Goal: Task Accomplishment & Management: Use online tool/utility

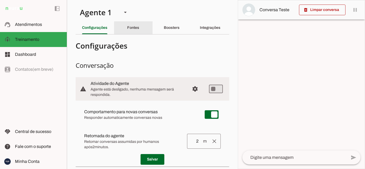
click at [138, 27] on div "Fontes" at bounding box center [133, 27] width 12 height 13
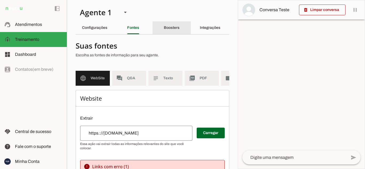
click at [180, 30] on div "Boosters" at bounding box center [172, 27] width 16 height 13
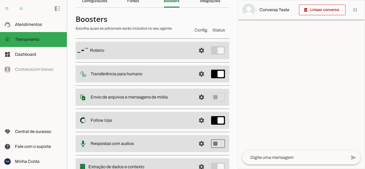
scroll to position [51, 0]
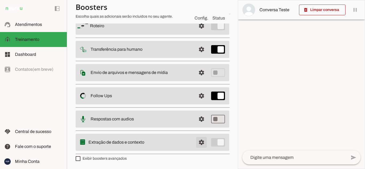
click at [196, 32] on span at bounding box center [201, 26] width 13 height 13
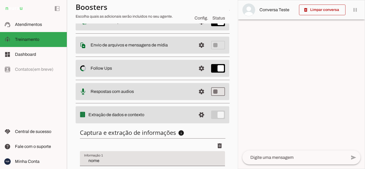
scroll to position [128, 0]
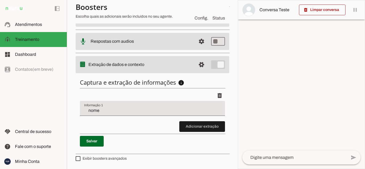
click at [97, 111] on input "nome" at bounding box center [152, 110] width 137 height 6
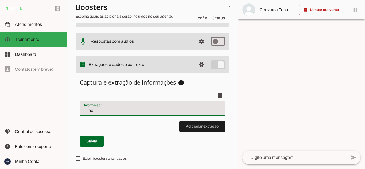
type input "n"
type input "Nome, idade, modalidade."
type md-filled-text-field "Nome, idade, modalidade."
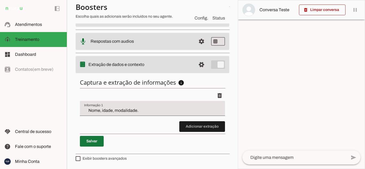
click at [88, 138] on span at bounding box center [92, 141] width 24 height 13
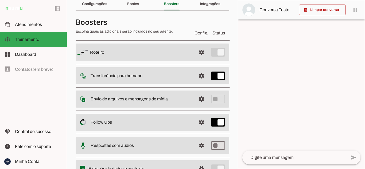
scroll to position [0, 0]
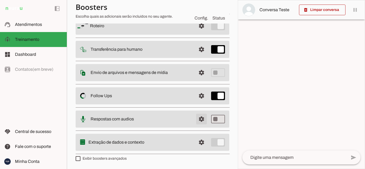
click at [198, 32] on span at bounding box center [201, 26] width 13 height 13
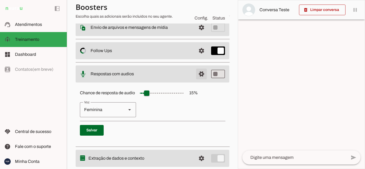
scroll to position [105, 0]
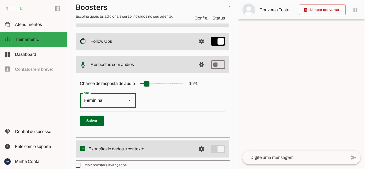
click at [126, 101] on div at bounding box center [129, 100] width 13 height 15
click at [165, 119] on p "Salvar" at bounding box center [152, 121] width 145 height 11
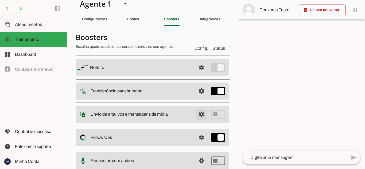
scroll to position [0, 0]
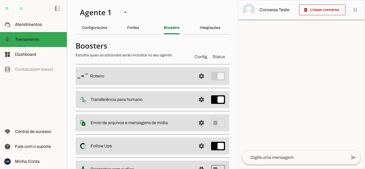
click at [196, 58] on span "Config." at bounding box center [202, 57] width 14 height 6
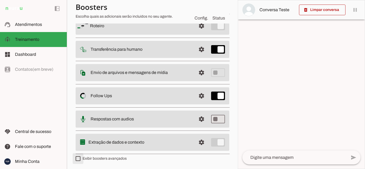
type md-checkbox "on"
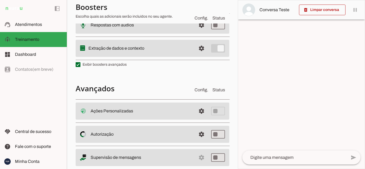
scroll to position [158, 0]
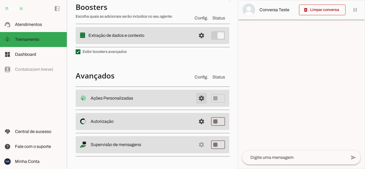
click at [196, 99] on span at bounding box center [201, 98] width 13 height 13
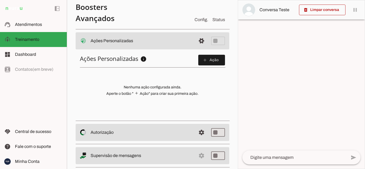
scroll to position [226, 0]
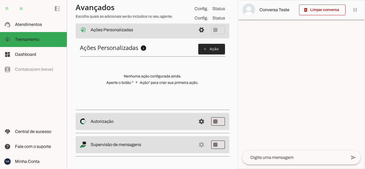
click at [206, 48] on span at bounding box center [211, 49] width 27 height 13
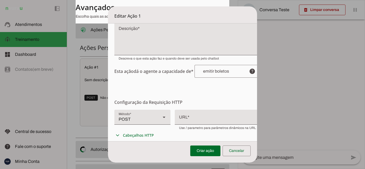
scroll to position [53, 0]
click at [234, 74] on div at bounding box center [220, 71] width 50 height 13
click at [257, 88] on dialog "Editar Ação 1 Configurações Gerais Configuração da Ação Configure o nome e a de…" at bounding box center [182, 84] width 149 height 156
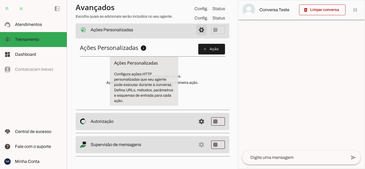
click at [197, 30] on span at bounding box center [201, 30] width 13 height 13
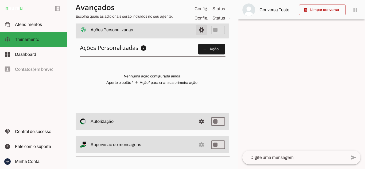
scroll to position [158, 0]
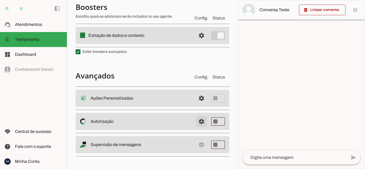
click at [197, 105] on span at bounding box center [201, 98] width 13 height 13
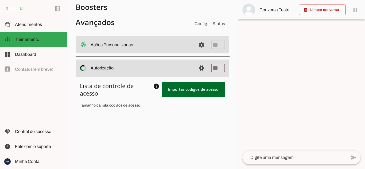
scroll to position [237, 0]
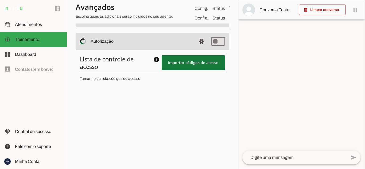
click at [198, 67] on span at bounding box center [193, 62] width 63 height 13
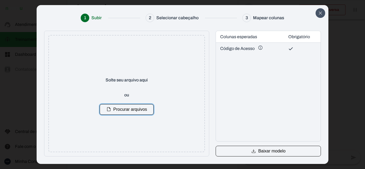
click at [319, 12] on icon "Close" at bounding box center [320, 13] width 5 height 5
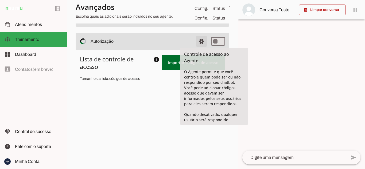
click at [199, 25] on span at bounding box center [201, 18] width 13 height 13
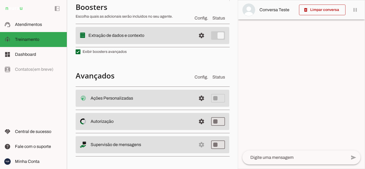
click at [195, 107] on md-item "settings Supervisão de mensagens" at bounding box center [153, 98] width 154 height 17
click at [197, 107] on md-item "settings Supervisão de mensagens" at bounding box center [153, 98] width 154 height 17
type md-switch "on"
click at [199, 107] on md-item "settings Salvo! Supervisão de mensagens" at bounding box center [153, 98] width 154 height 17
click at [197, 107] on md-item "settings Salvo! Supervisão de mensagens" at bounding box center [153, 98] width 154 height 17
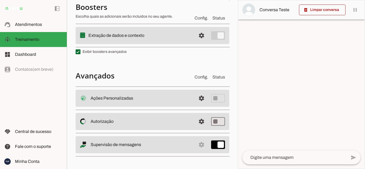
click at [184, 70] on md-list-item "Avançados Config. Status" at bounding box center [153, 76] width 154 height 14
click at [198, 107] on md-item "settings Supervisão de mensagens" at bounding box center [153, 98] width 154 height 17
click at [199, 107] on md-item "settings Salvo! Supervisão de mensagens" at bounding box center [153, 98] width 154 height 17
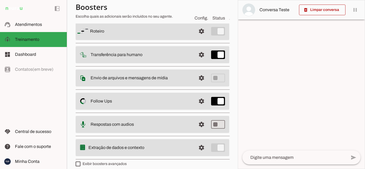
scroll to position [51, 0]
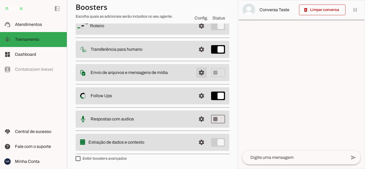
click at [196, 32] on span at bounding box center [201, 26] width 13 height 13
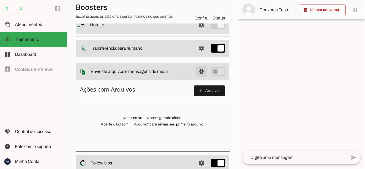
click at [196, 31] on span at bounding box center [201, 24] width 13 height 13
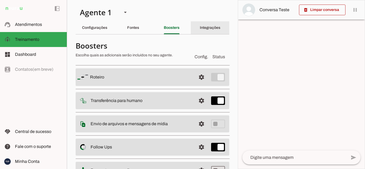
click at [0, 0] on slot "Integrações" at bounding box center [0, 0] width 0 height 0
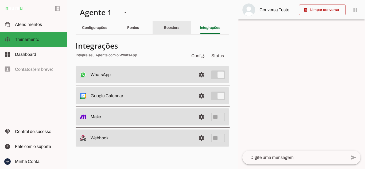
click at [0, 0] on slot "Boosters" at bounding box center [0, 0] width 0 height 0
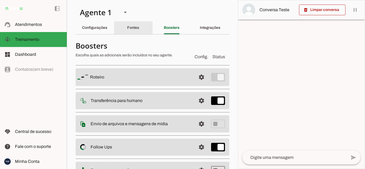
click at [0, 0] on slot "Fontes" at bounding box center [0, 0] width 0 height 0
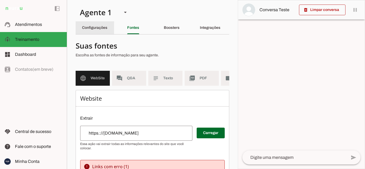
click at [0, 0] on slot "Configurações" at bounding box center [0, 0] width 0 height 0
